Goal: Transaction & Acquisition: Purchase product/service

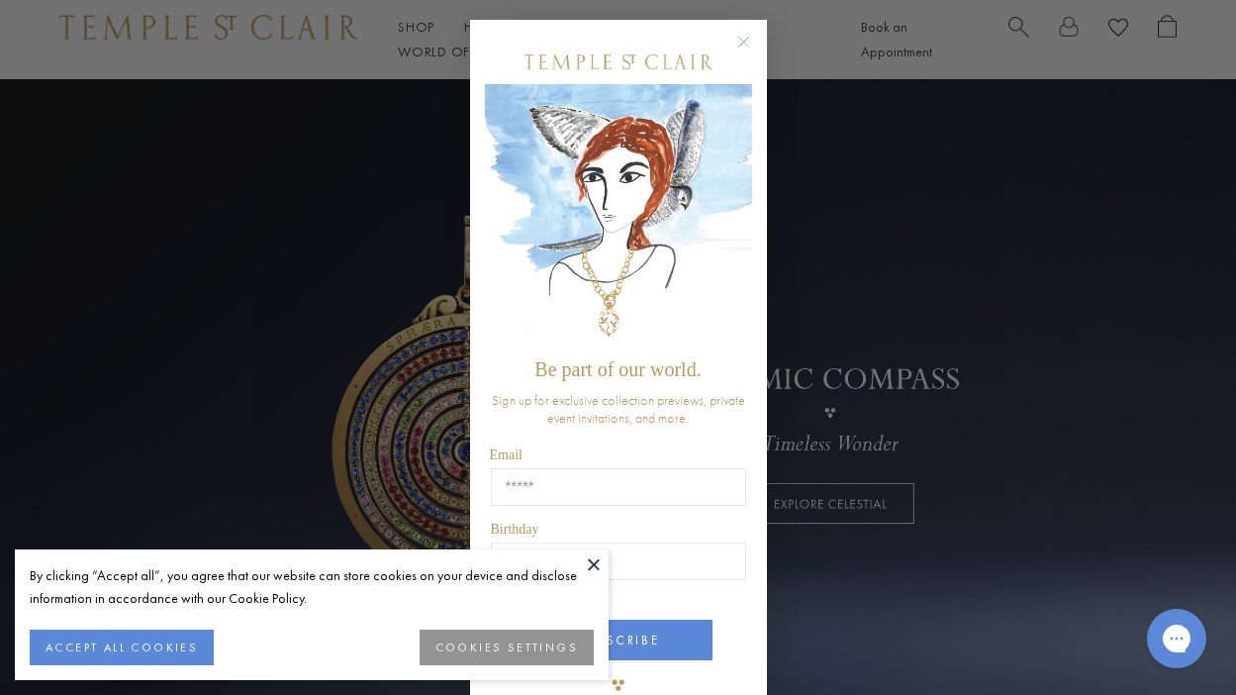
click at [740, 35] on circle "Close dialog" at bounding box center [743, 43] width 24 height 24
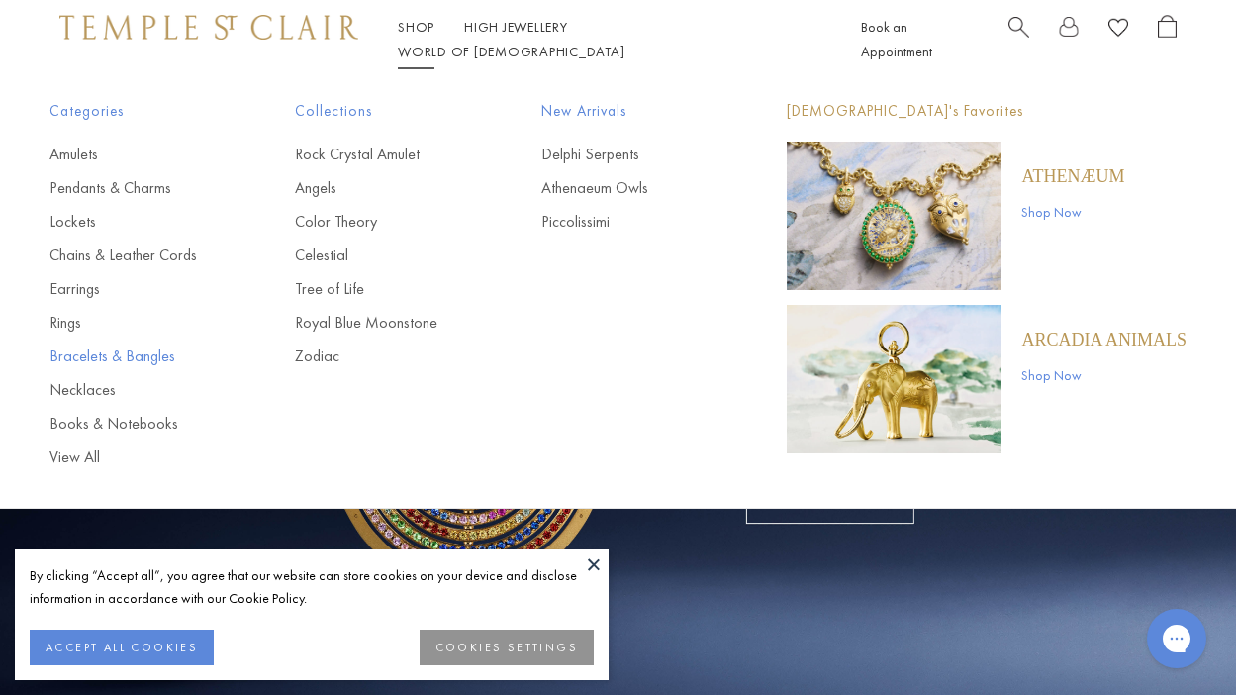
click at [69, 346] on link "Bracelets & Bangles" at bounding box center [132, 356] width 166 height 22
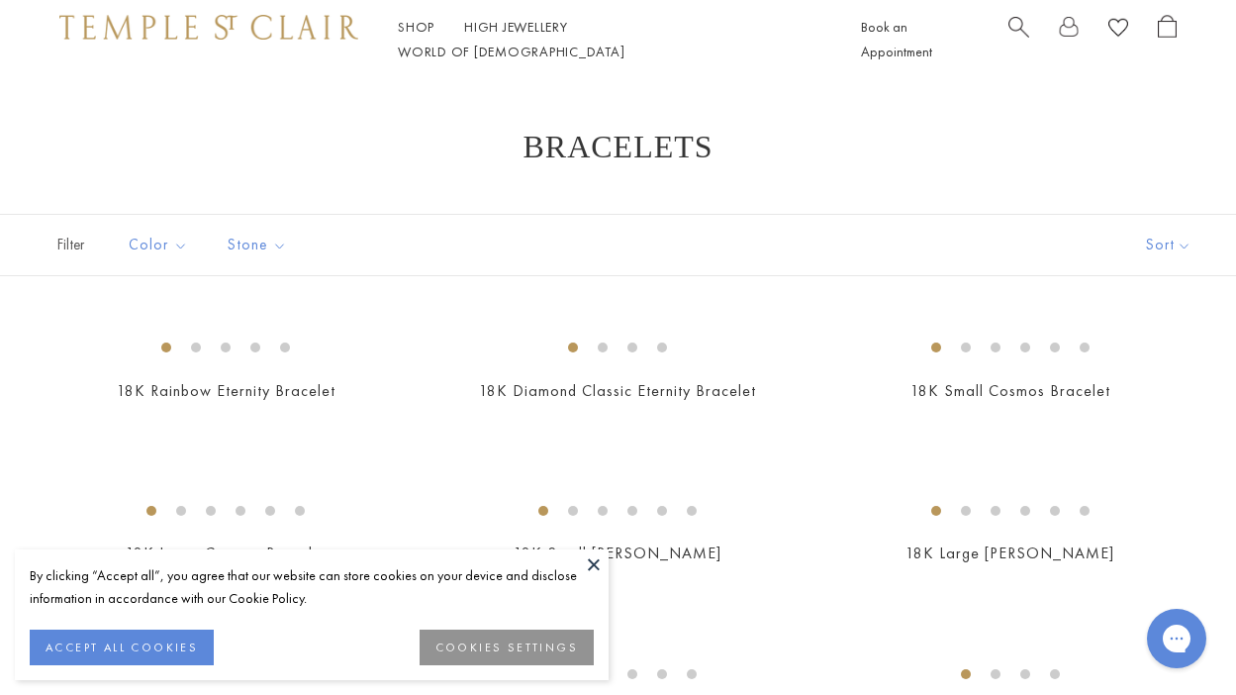
click at [1174, 243] on button "Sort" at bounding box center [1169, 245] width 135 height 60
click at [1143, 384] on button "Price, low to high" at bounding box center [1141, 384] width 189 height 48
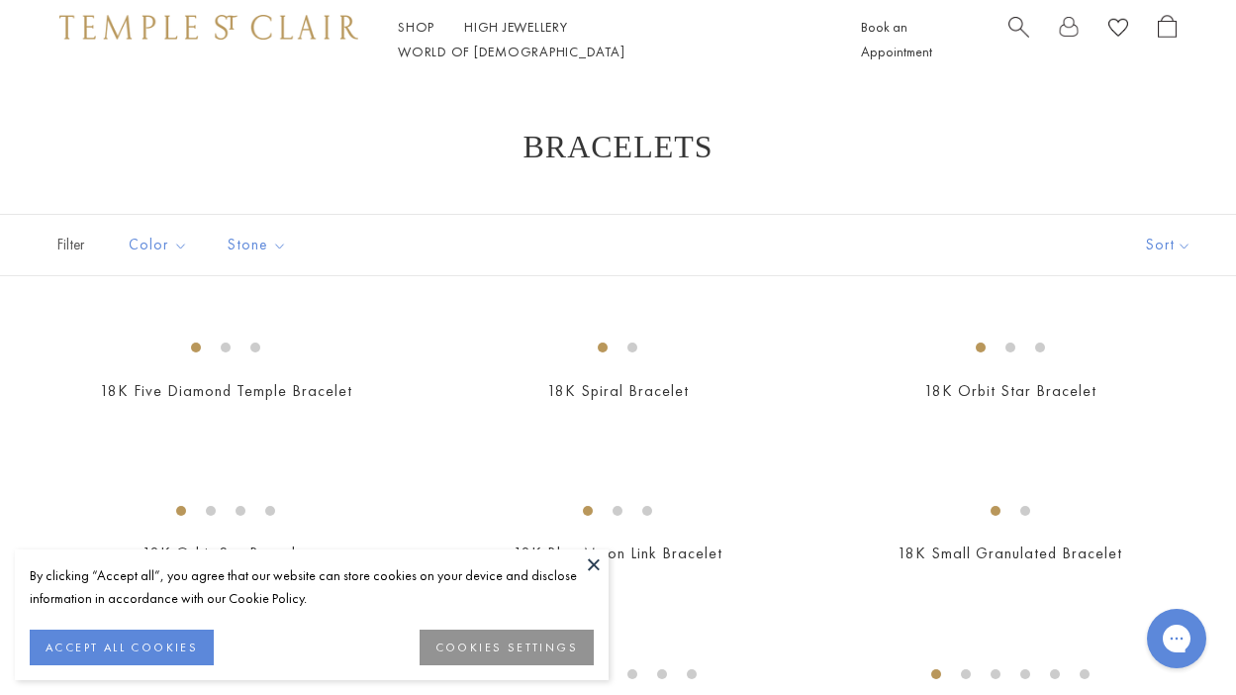
click at [594, 562] on button at bounding box center [594, 564] width 30 height 30
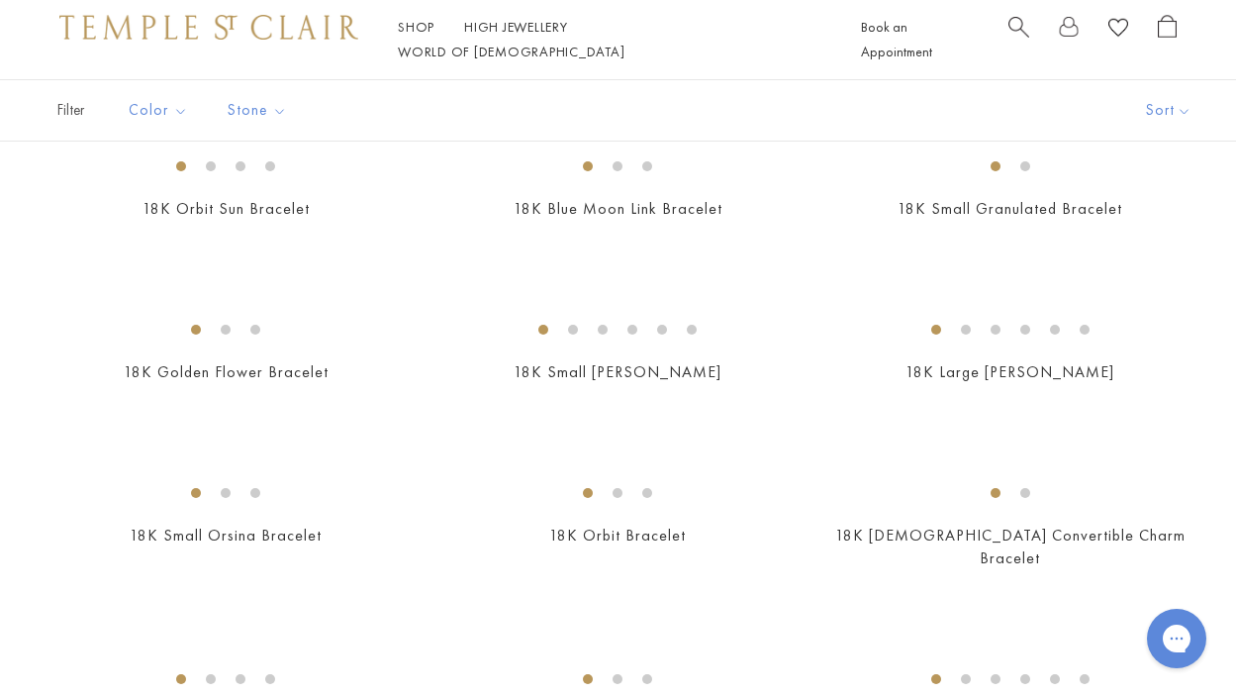
scroll to position [347, 0]
click at [378, 82] on div "18K Five Diamond Temple Bracelet $3,250" at bounding box center [225, 30] width 352 height 104
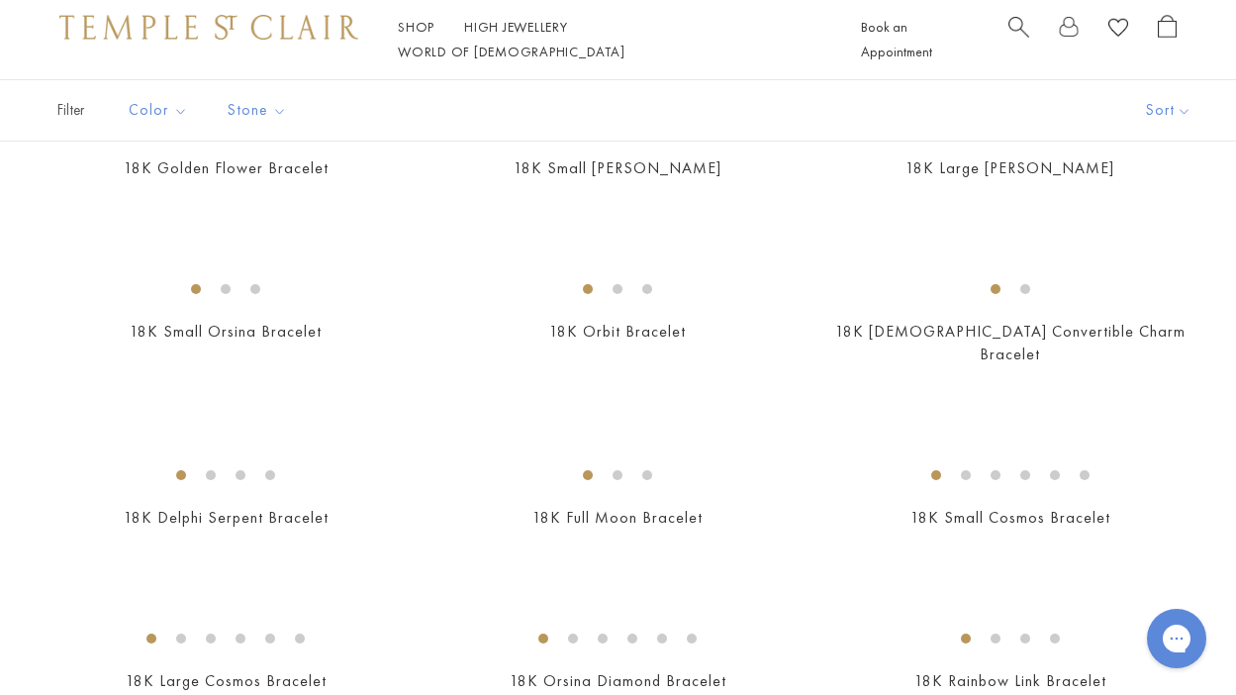
scroll to position [786, 0]
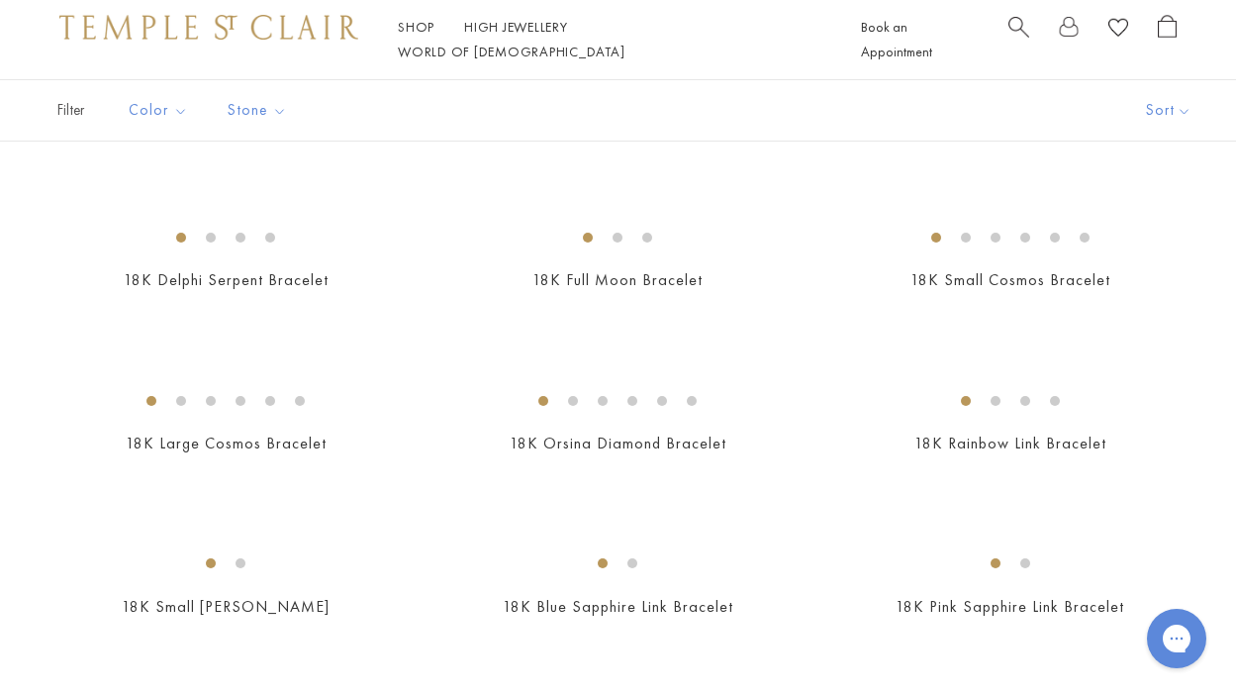
click at [403, 377] on div at bounding box center [618, 612] width 1236 height 2145
